Goal: Information Seeking & Learning: Find specific page/section

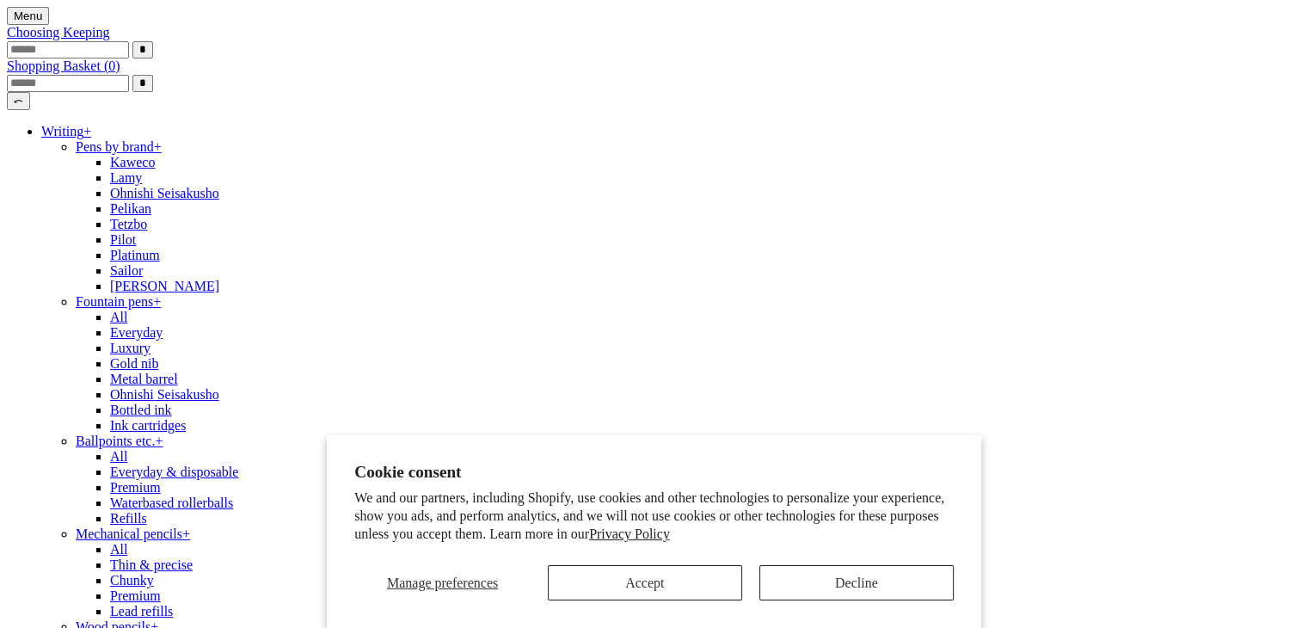
scroll to position [0, 1557]
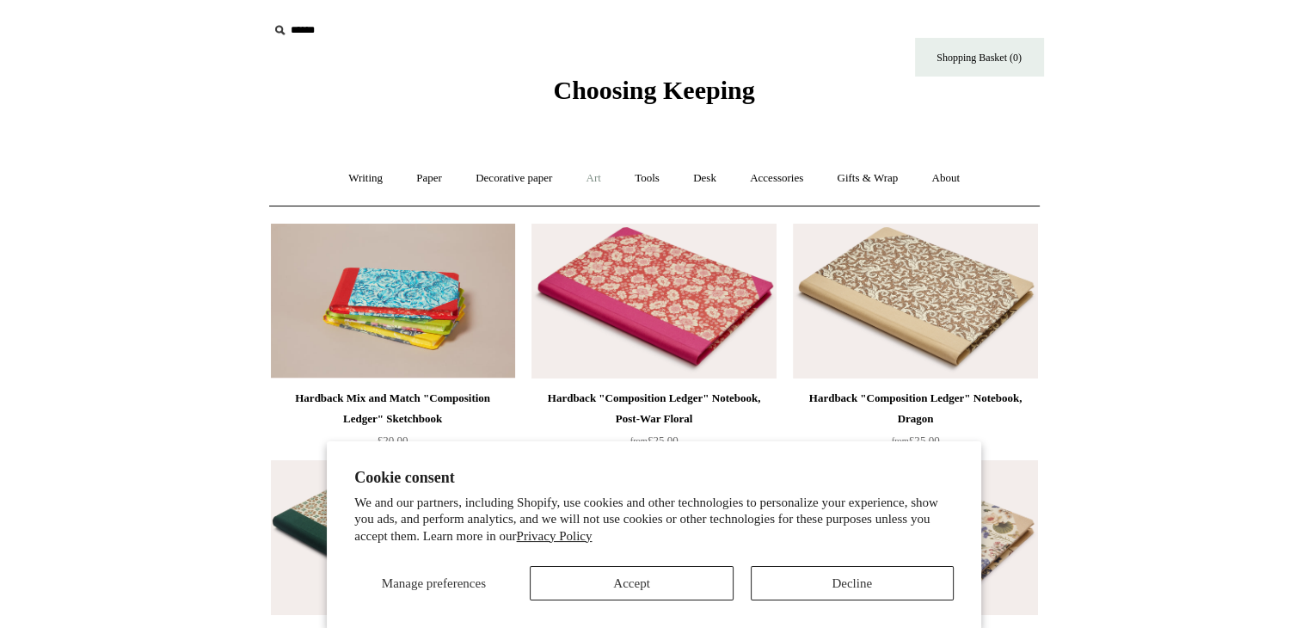
click at [606, 181] on link "Art +" at bounding box center [594, 179] width 46 height 46
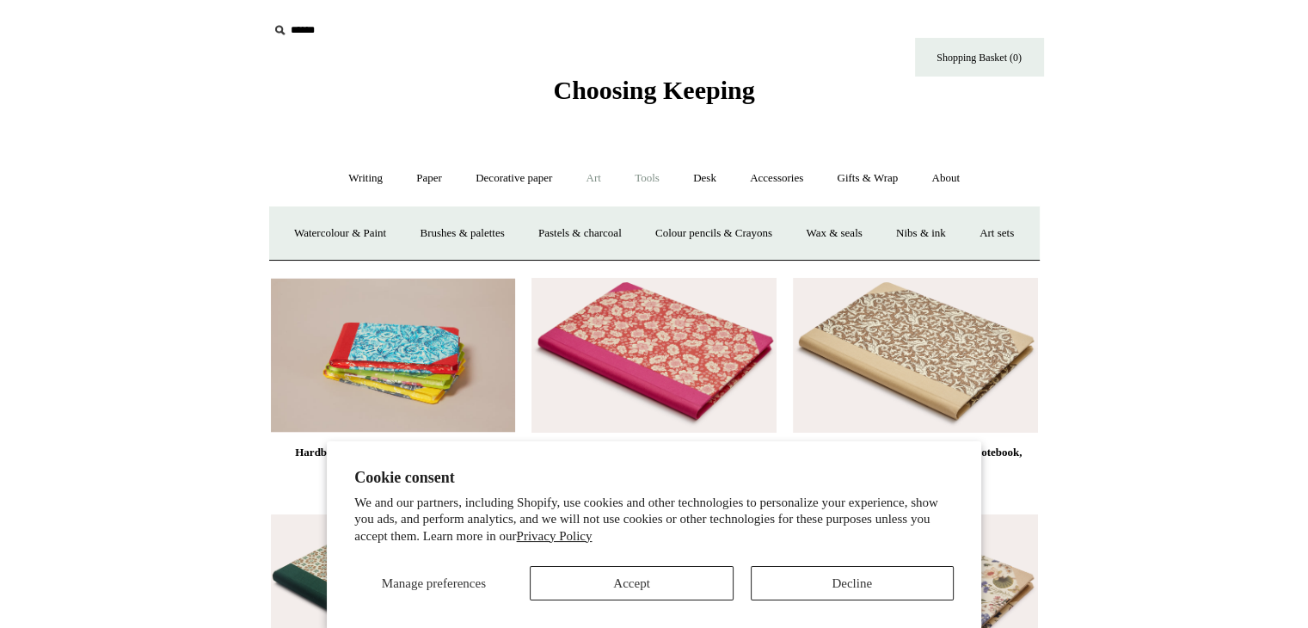
click at [649, 182] on link "Tools +" at bounding box center [647, 179] width 56 height 46
click at [698, 177] on link "Desk +" at bounding box center [705, 179] width 54 height 46
click at [774, 176] on link "Accessories +" at bounding box center [777, 179] width 84 height 46
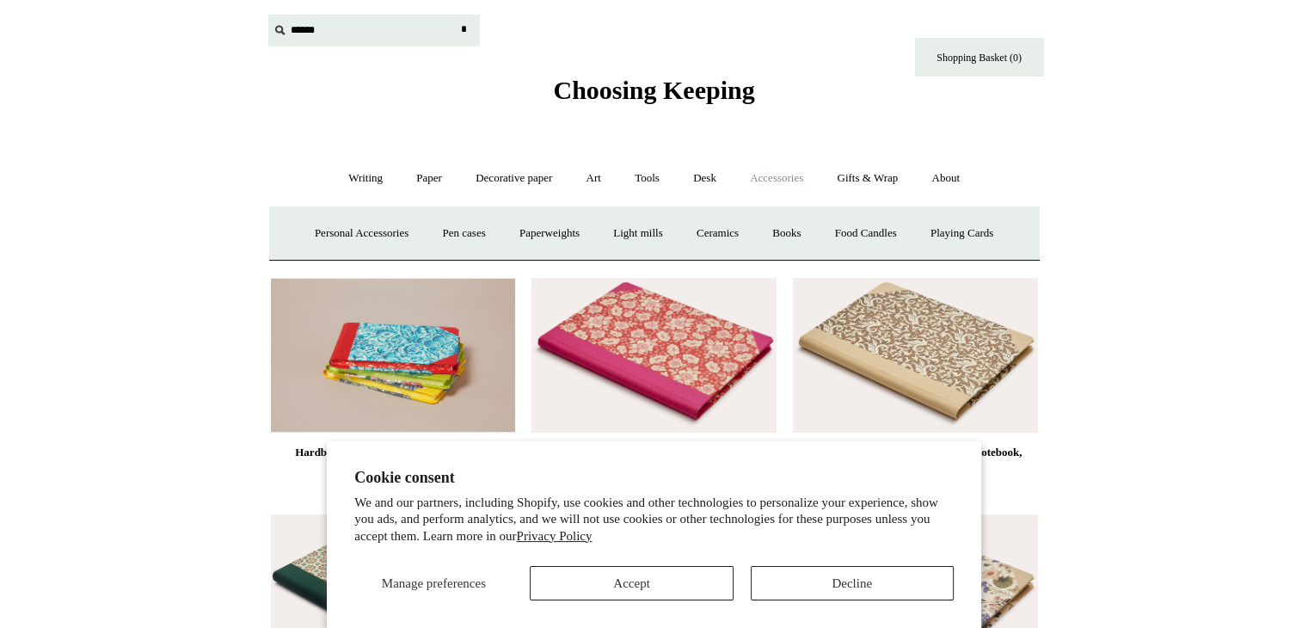
click at [309, 37] on input "text" at bounding box center [374, 31] width 212 height 32
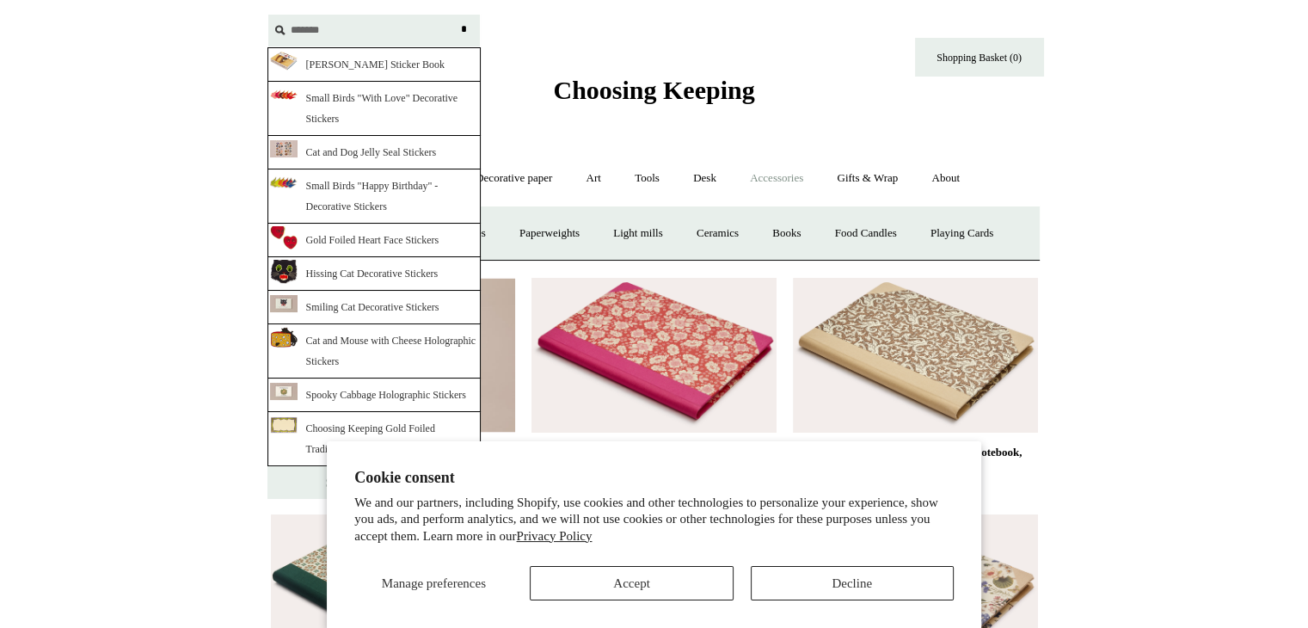
type input "*******"
click at [456, 15] on input "*" at bounding box center [464, 30] width 17 height 30
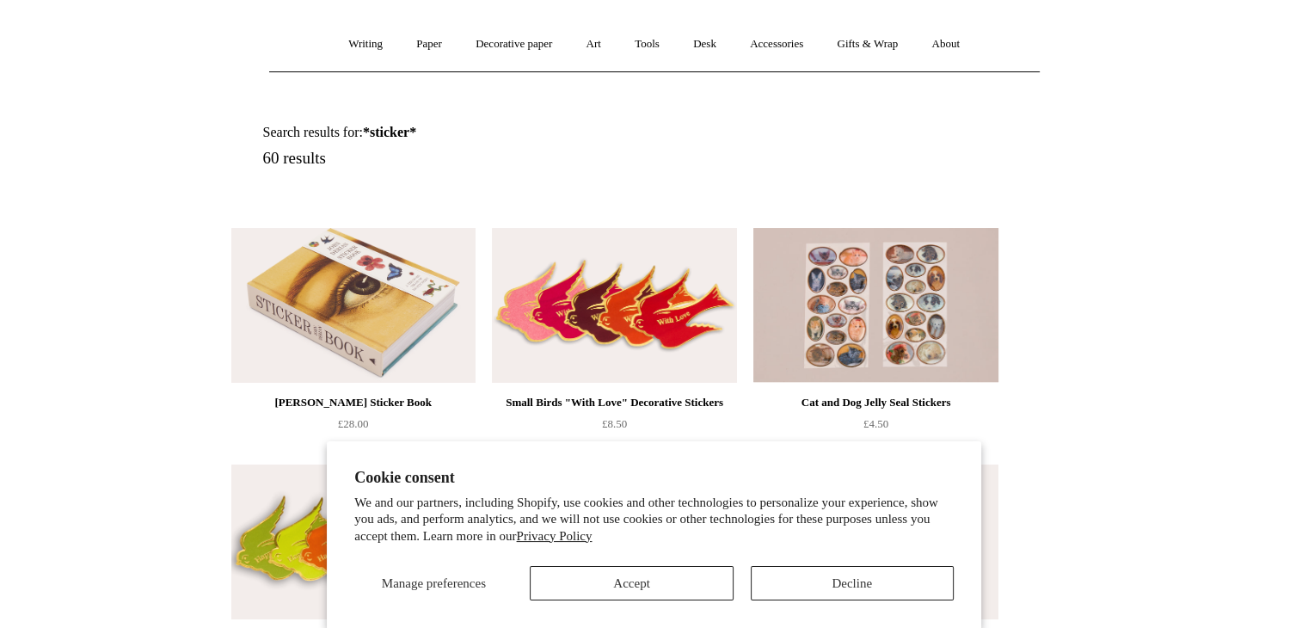
scroll to position [134, 0]
